Goal: Book appointment/travel/reservation

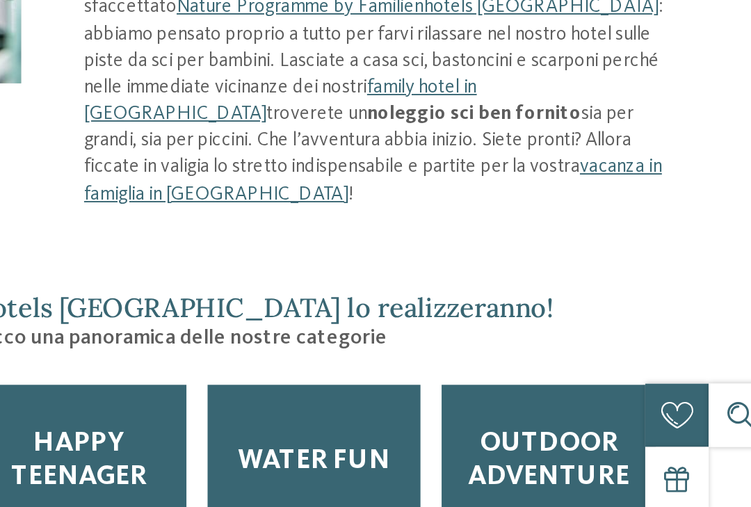
scroll to position [1145, 0]
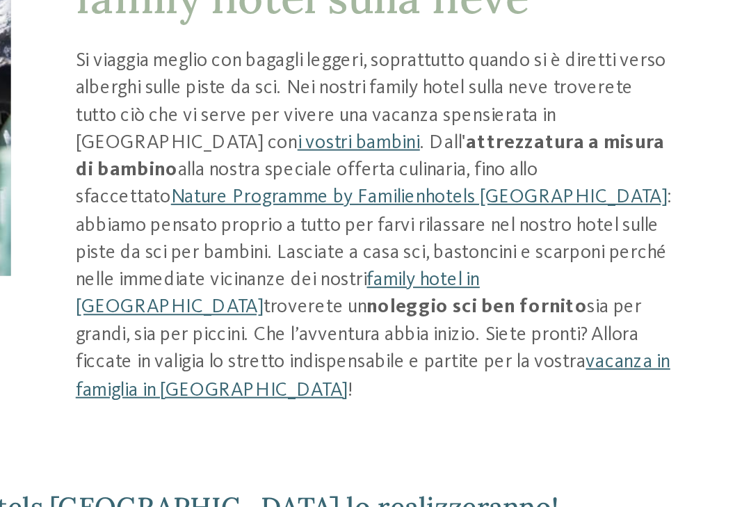
click at [378, 311] on link "vacanza in famiglia in Alto Adige" at bounding box center [530, 323] width 304 height 24
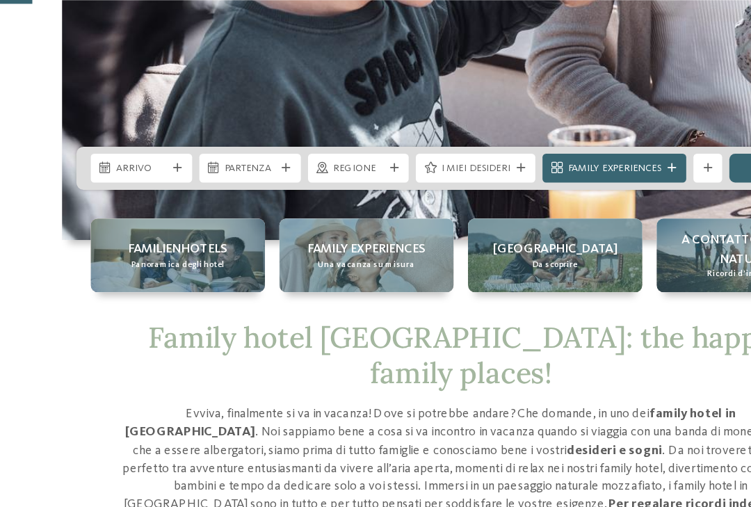
scroll to position [293, 0]
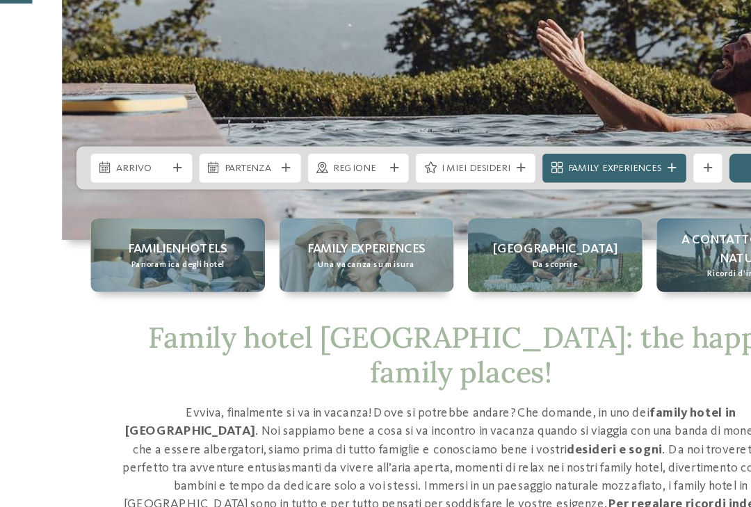
click at [89, 141] on div "Arrivo" at bounding box center [128, 130] width 79 height 22
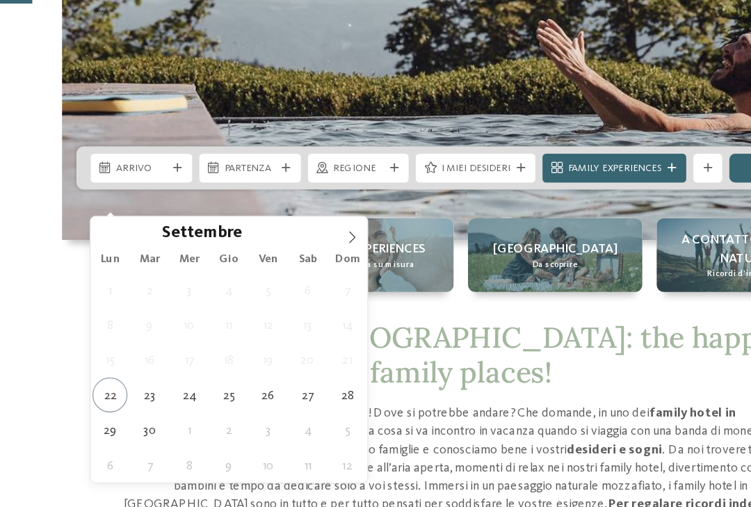
click at [286, 181] on icon at bounding box center [291, 184] width 10 height 10
click at [286, 179] on icon at bounding box center [291, 184] width 10 height 10
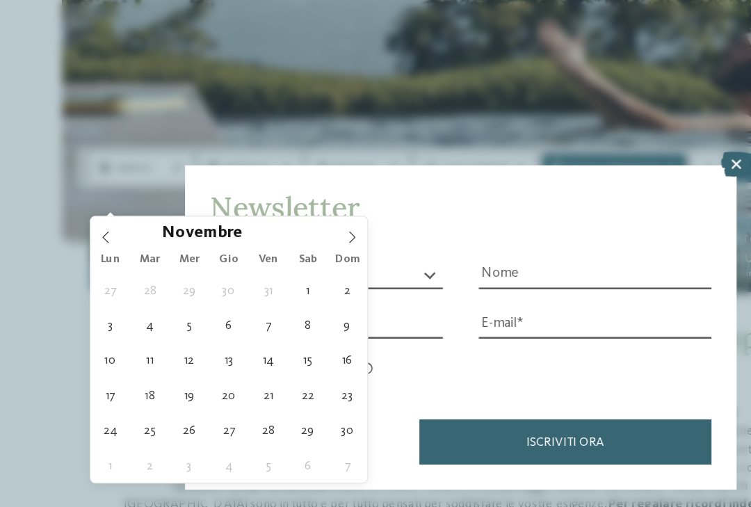
click at [279, 190] on span at bounding box center [291, 180] width 24 height 24
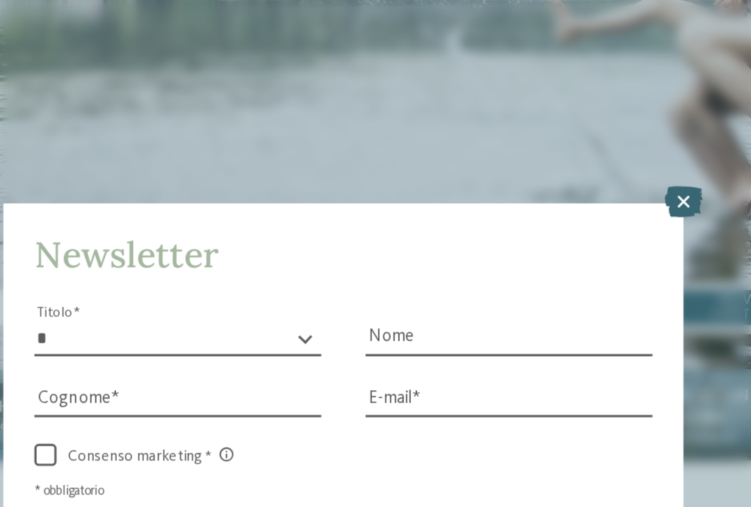
scroll to position [210, 0]
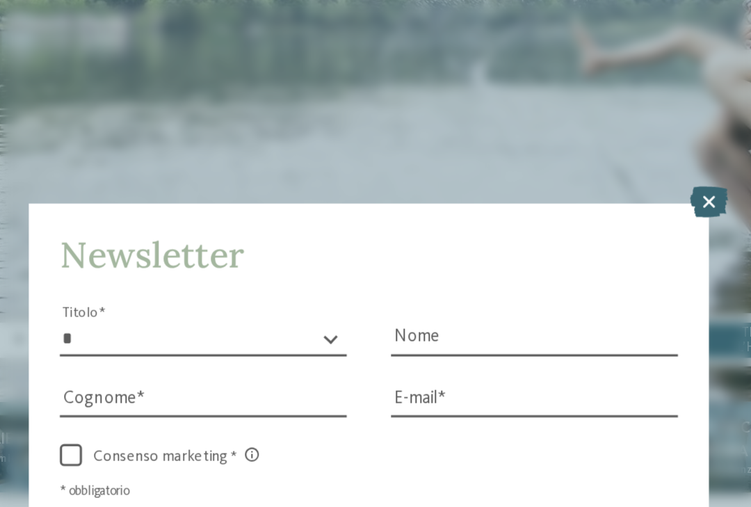
click at [577, 117] on icon at bounding box center [589, 126] width 24 height 19
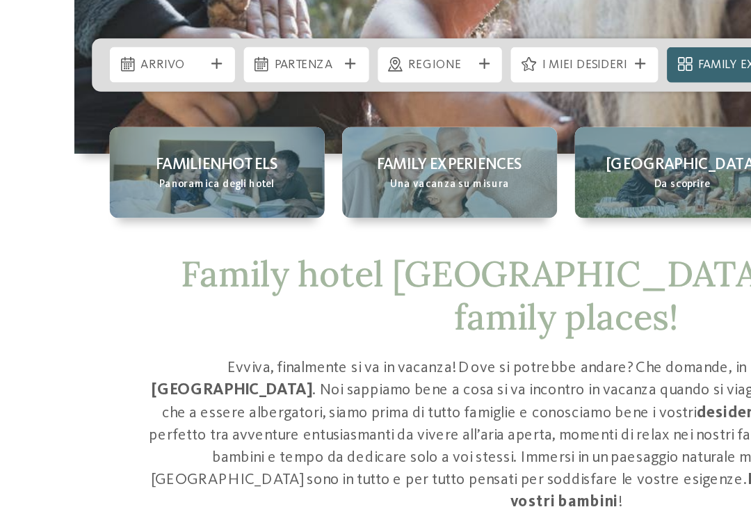
click at [96, 209] on icon at bounding box center [100, 213] width 8 height 9
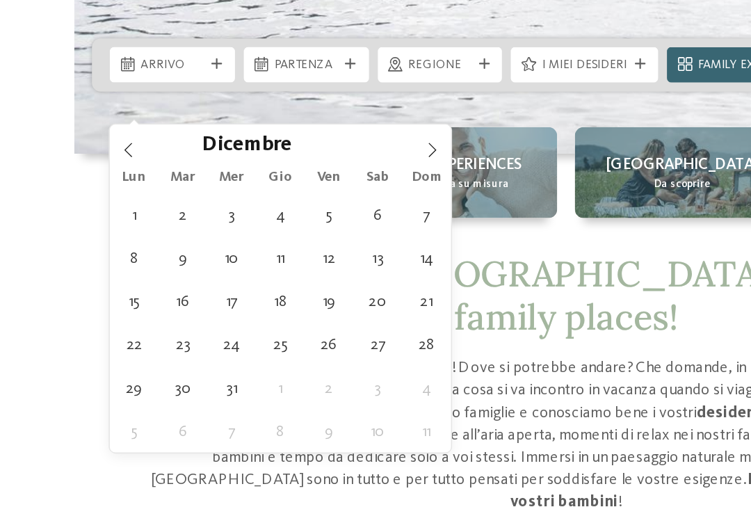
click at [286, 262] on icon at bounding box center [291, 267] width 10 height 10
type input "****"
click at [279, 251] on span at bounding box center [291, 263] width 24 height 24
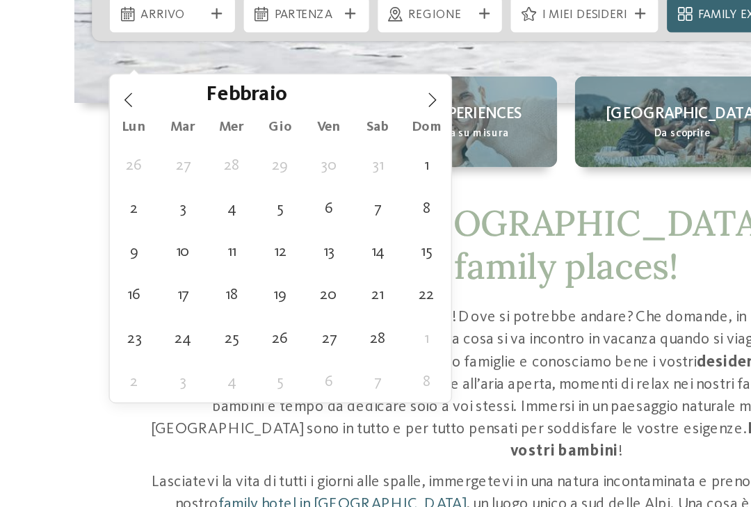
scroll to position [242, 0]
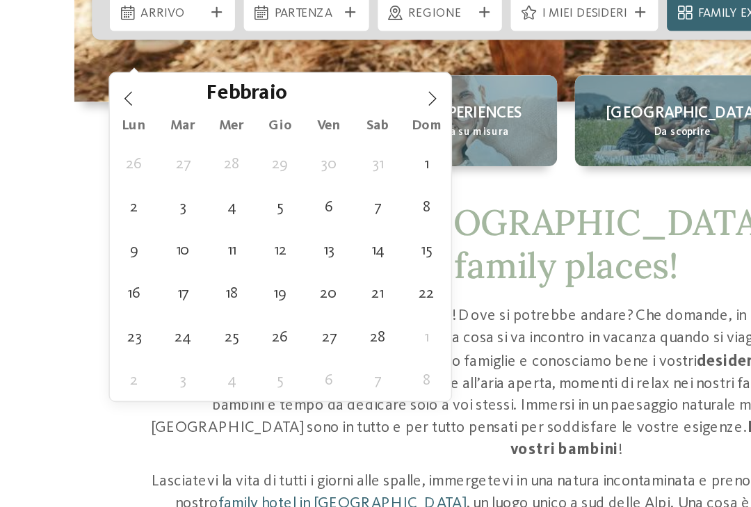
type div "06.02.2026"
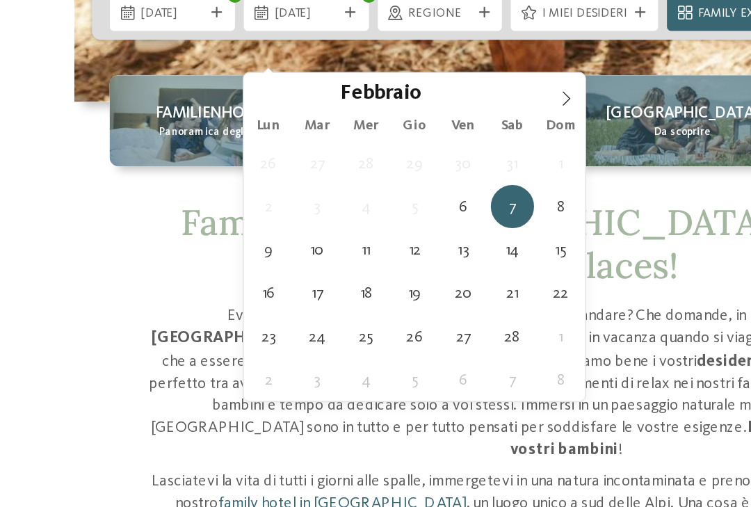
type input "****"
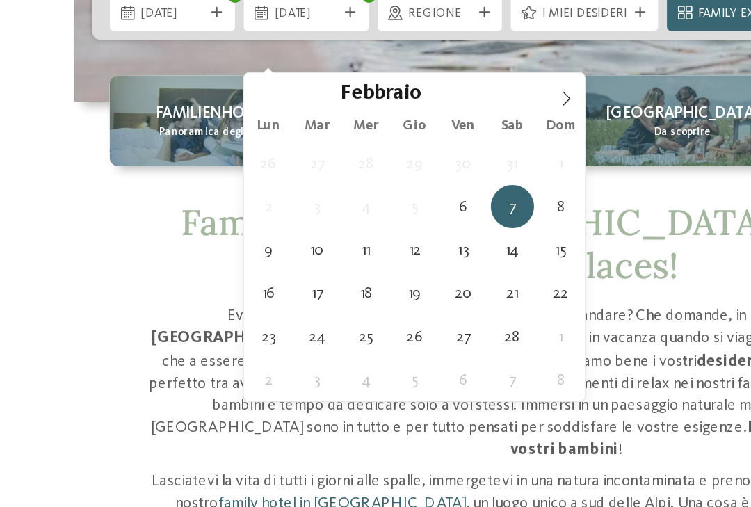
type div "12.02.2026"
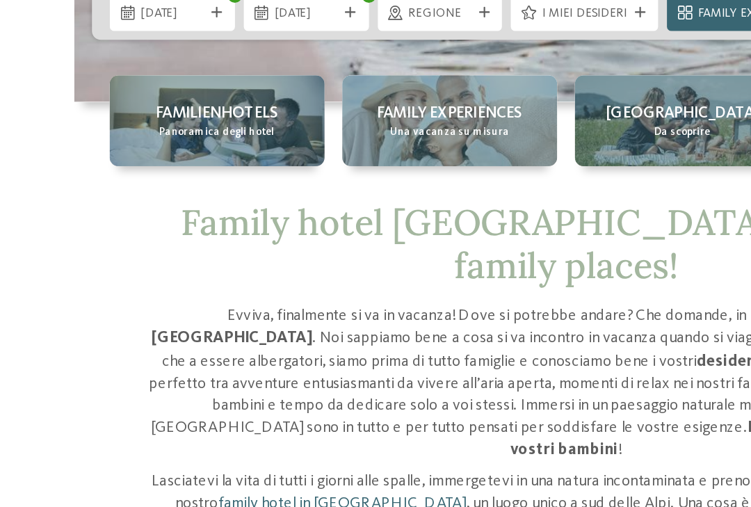
scroll to position [241, 0]
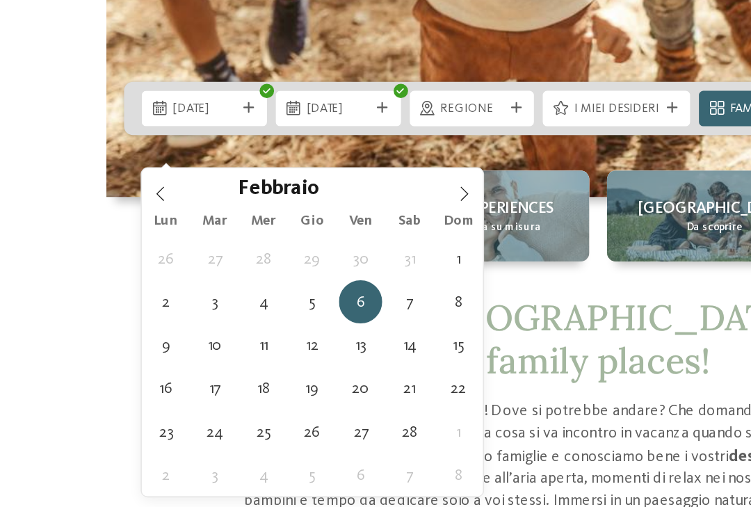
type div "[DATE]"
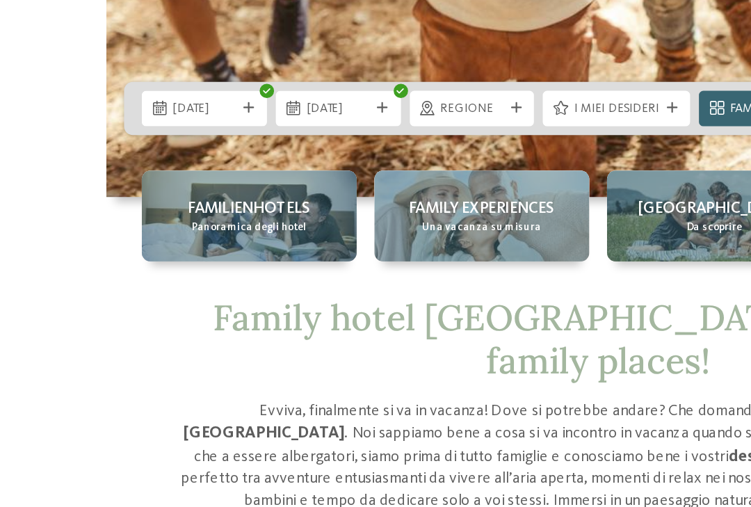
click at [96, 178] on icon at bounding box center [100, 182] width 8 height 9
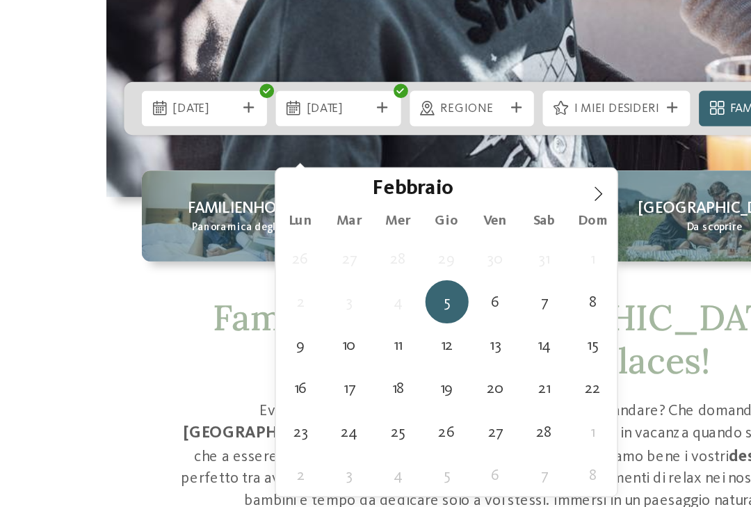
type div "[DATE]"
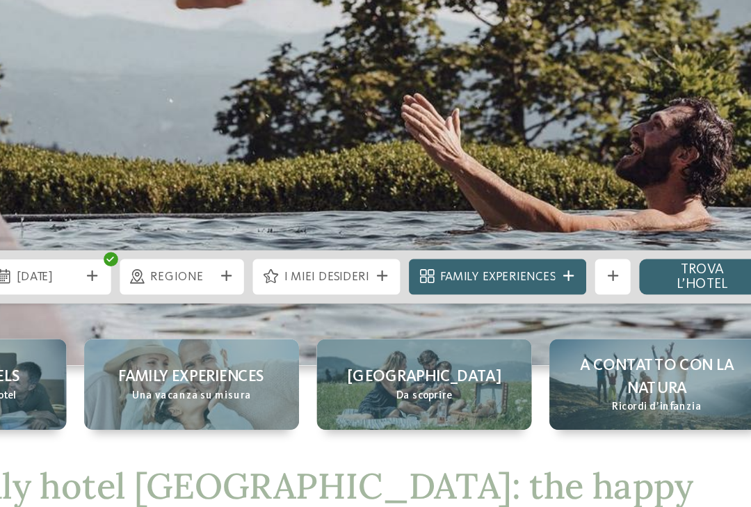
click at [455, 188] on div "Family Experiences" at bounding box center [494, 182] width 78 height 12
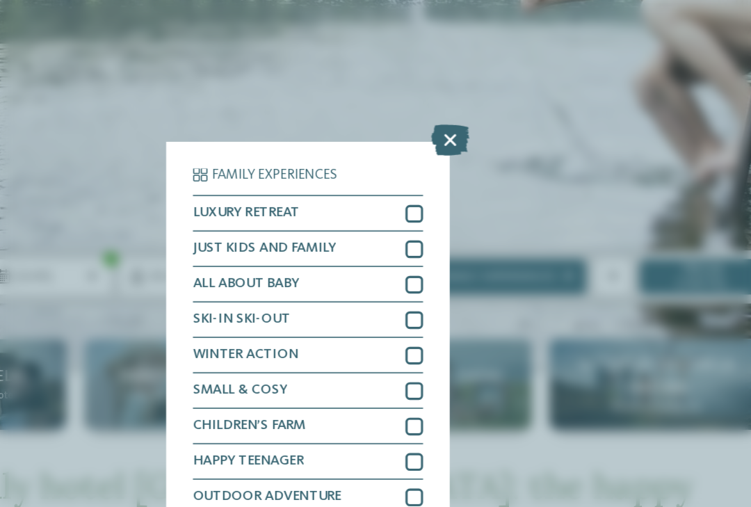
click at [303, 182] on span "ALL ABOUT BABY" at bounding box center [336, 186] width 67 height 9
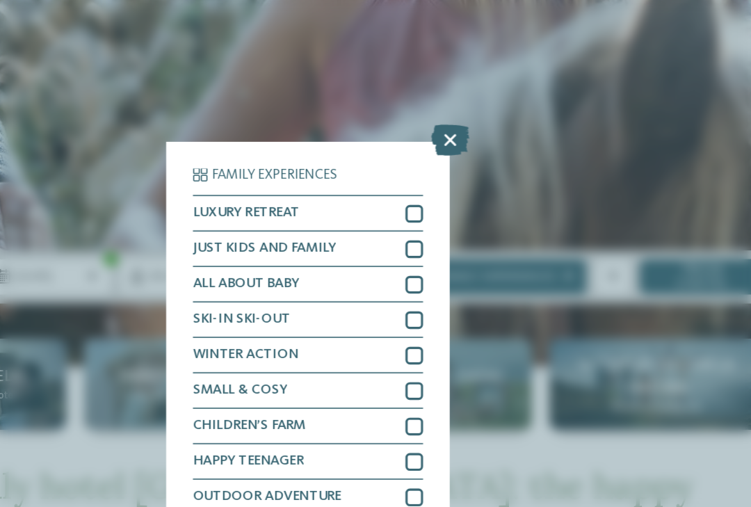
click at [303, 182] on span "ALL ABOUT BABY" at bounding box center [336, 186] width 67 height 9
click at [303, 370] on div "accetta" at bounding box center [375, 381] width 145 height 22
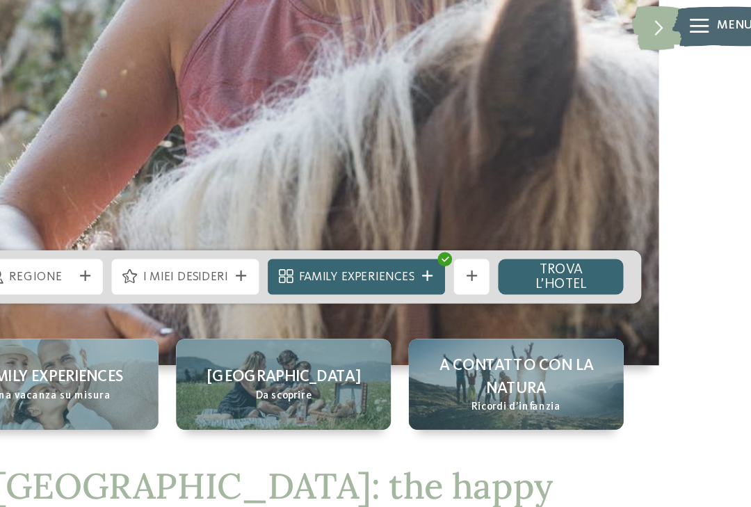
click at [583, 193] on link "trova l’hotel" at bounding box center [622, 182] width 79 height 22
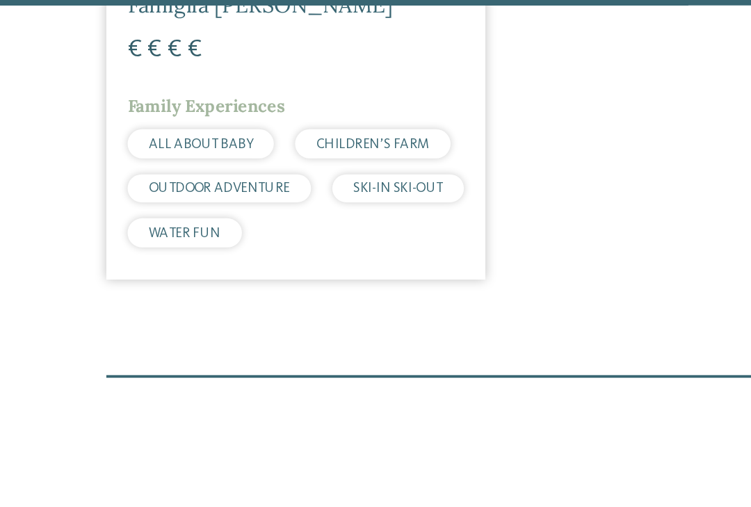
scroll to position [1262, 0]
